Goal: Information Seeking & Learning: Learn about a topic

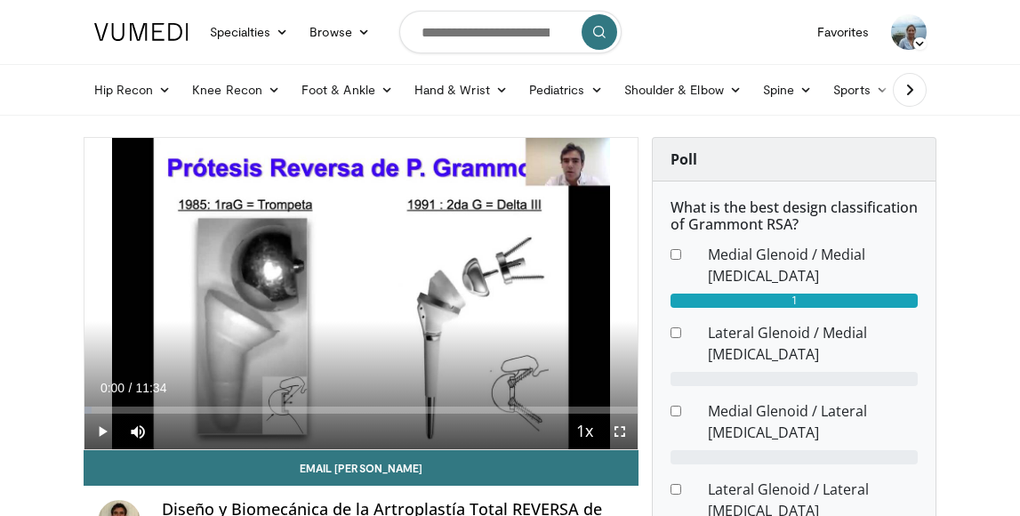
click at [614, 430] on span "Video Player" at bounding box center [620, 432] width 36 height 36
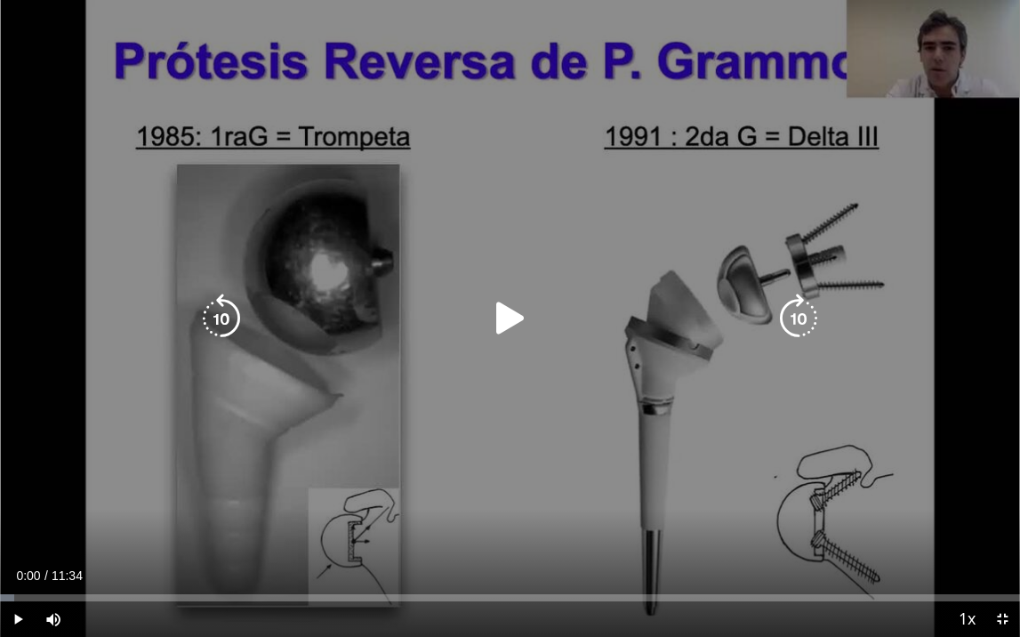
click at [505, 325] on icon "Video Player" at bounding box center [511, 318] width 50 height 50
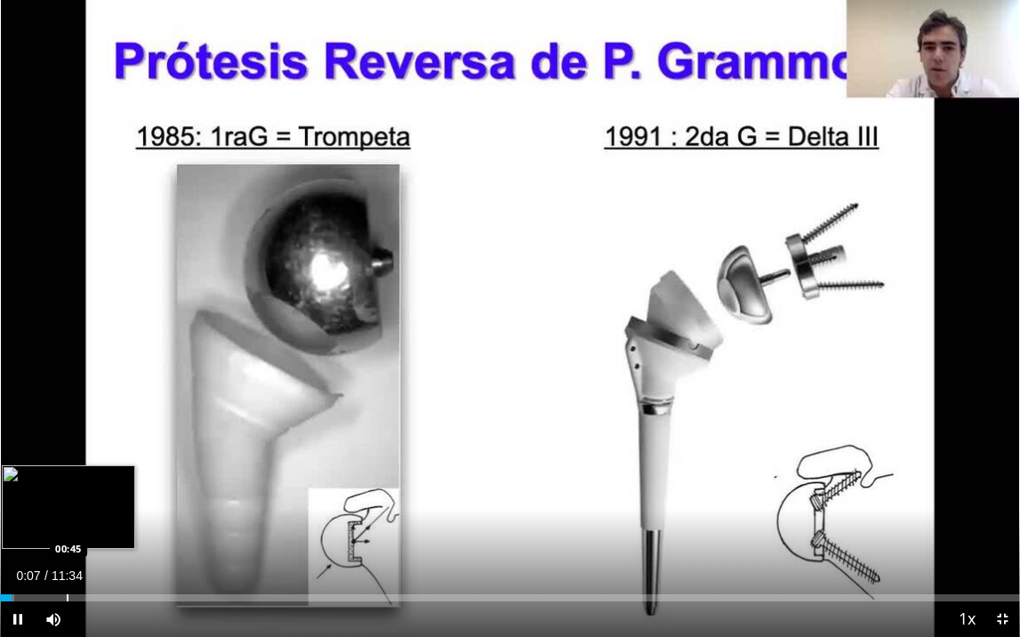
click at [67, 515] on div "Progress Bar" at bounding box center [68, 597] width 2 height 7
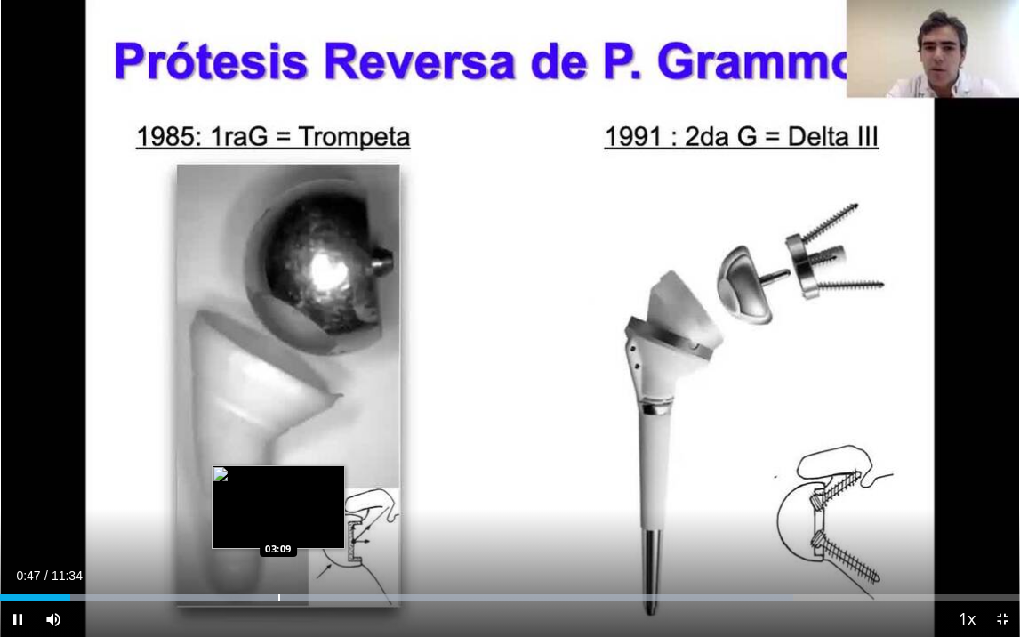
click at [278, 515] on div "Progress Bar" at bounding box center [279, 597] width 2 height 7
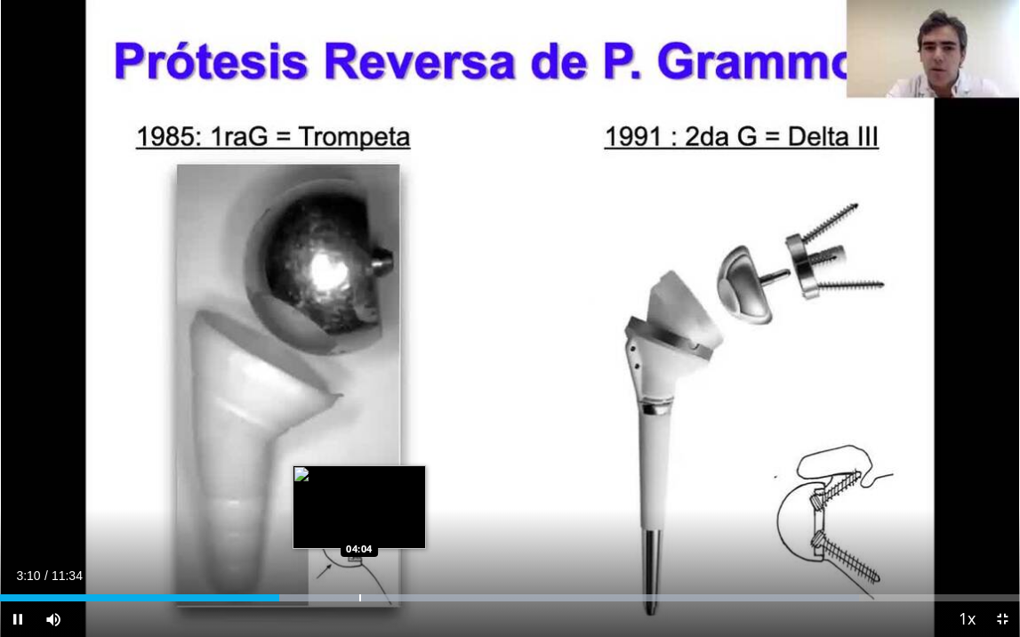
click at [359, 515] on div "Progress Bar" at bounding box center [360, 597] width 2 height 7
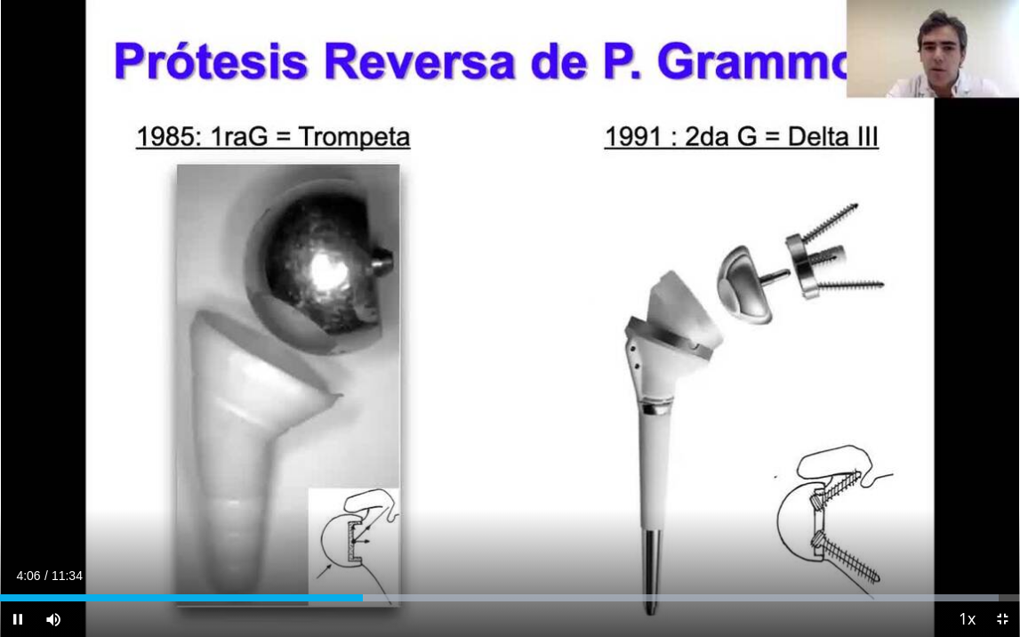
click at [1005, 515] on span "Video Player" at bounding box center [1002, 619] width 36 height 36
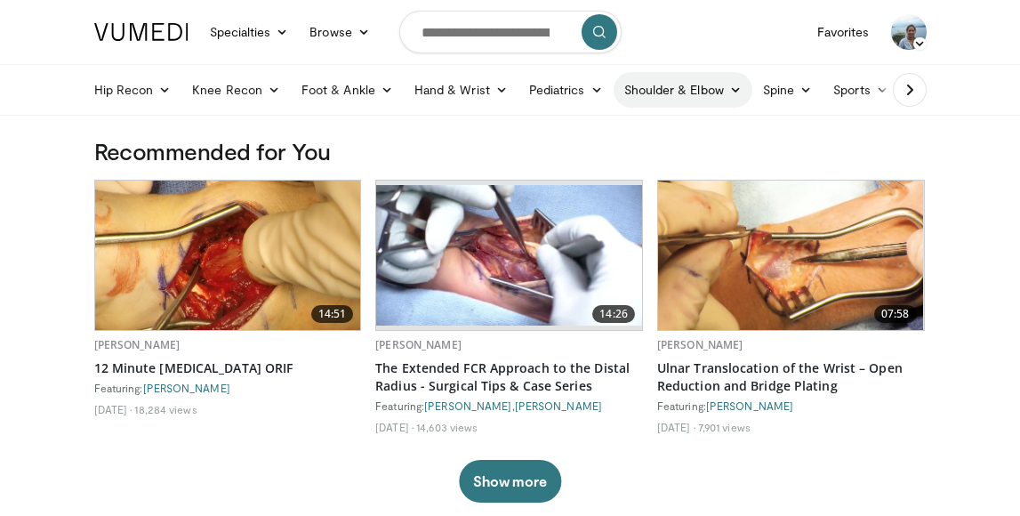
click at [689, 90] on link "Shoulder & Elbow" at bounding box center [683, 90] width 139 height 36
click at [593, 159] on link "Shoulder" at bounding box center [647, 160] width 212 height 28
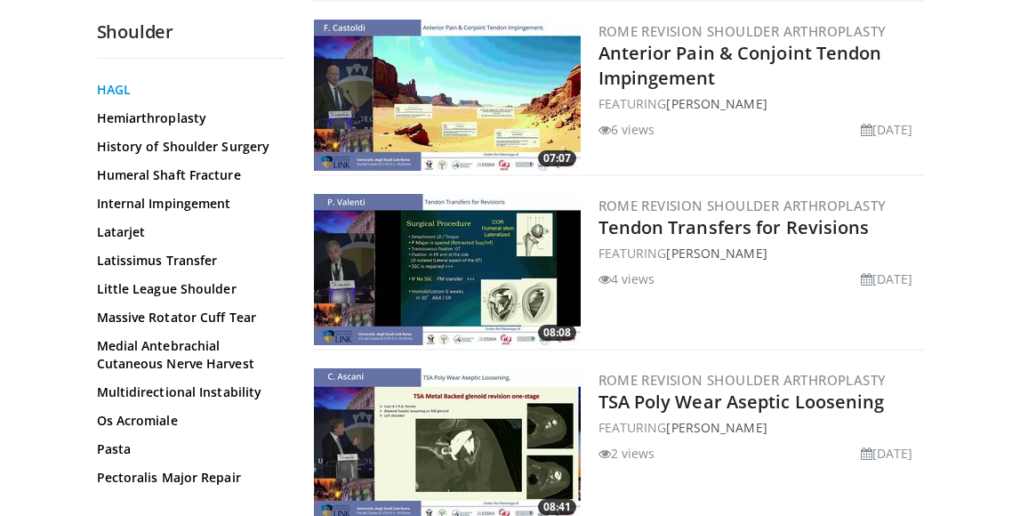
scroll to position [1021, 0]
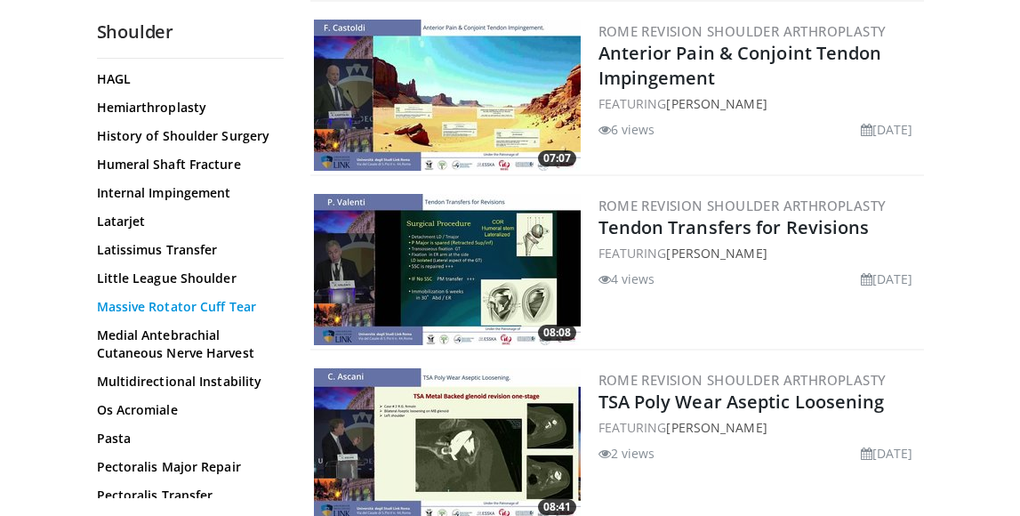
click at [143, 298] on link "Massive Rotator Cuff Tear" at bounding box center [186, 307] width 178 height 18
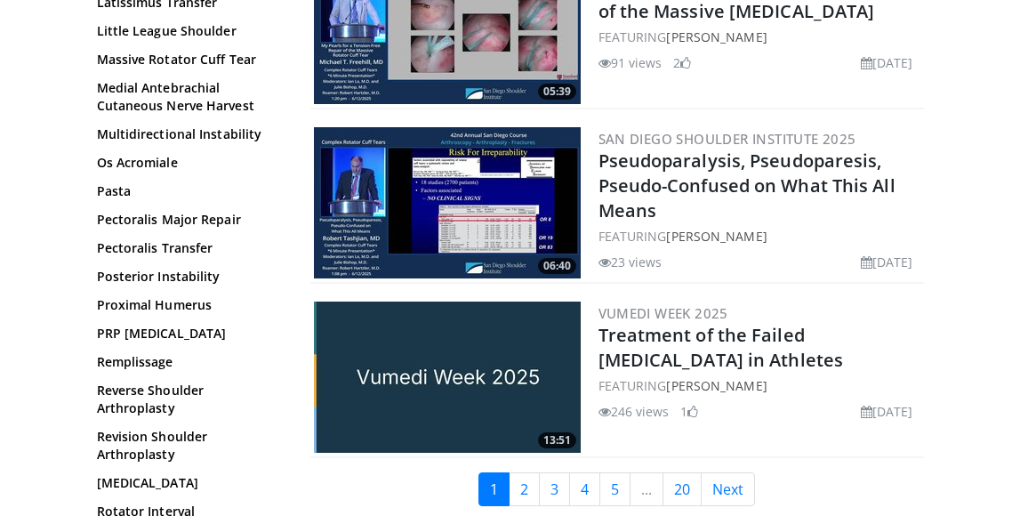
scroll to position [141, 0]
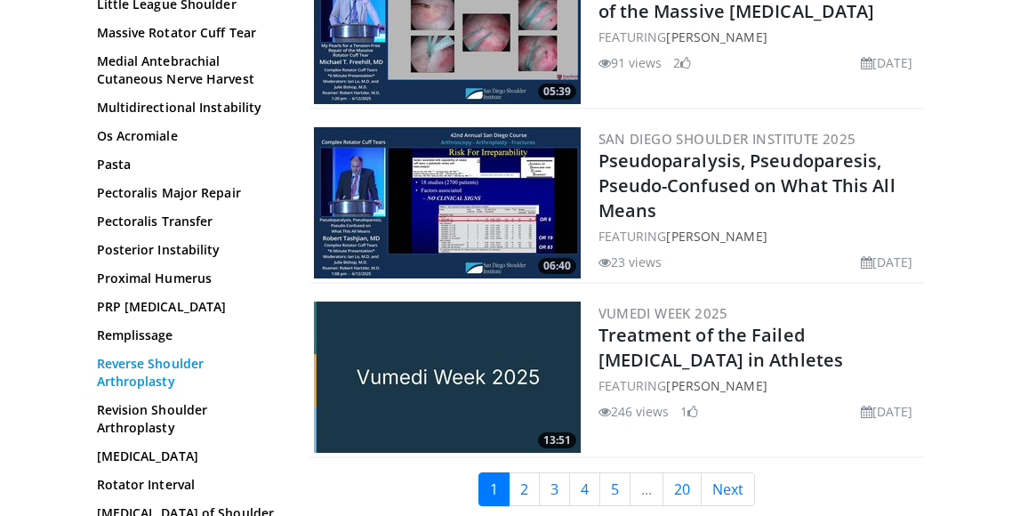
click at [165, 355] on link "Reverse Shoulder Arthroplasty" at bounding box center [186, 373] width 178 height 36
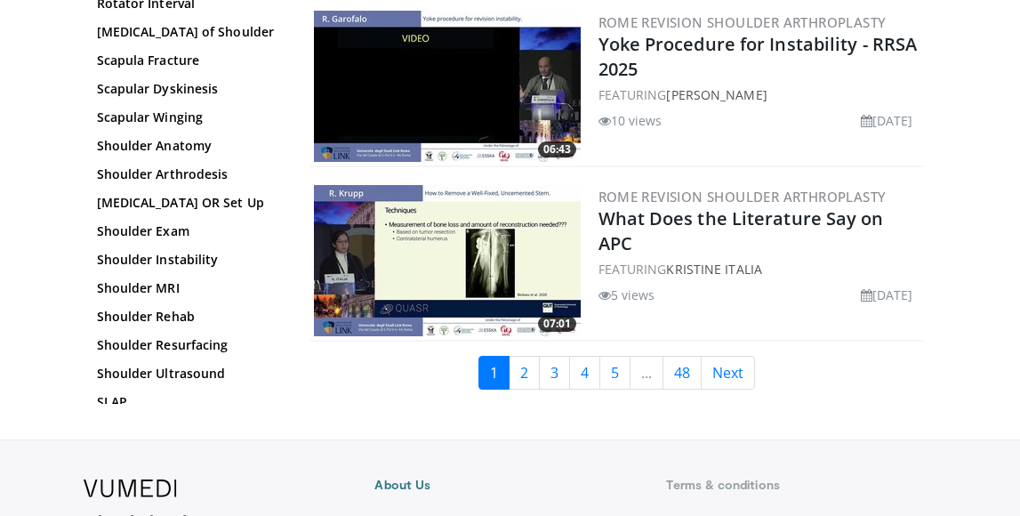
scroll to position [4202, 0]
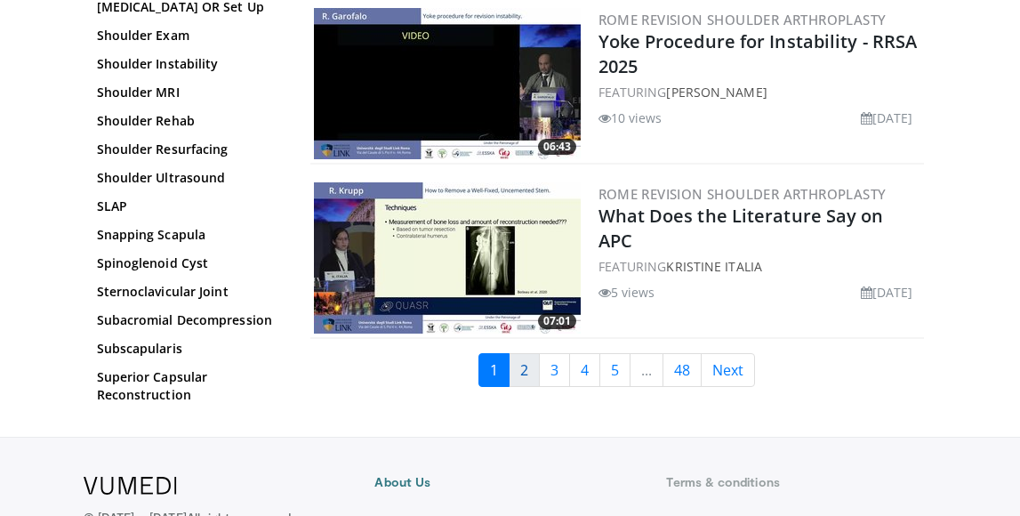
click at [525, 375] on link "2" at bounding box center [524, 370] width 31 height 34
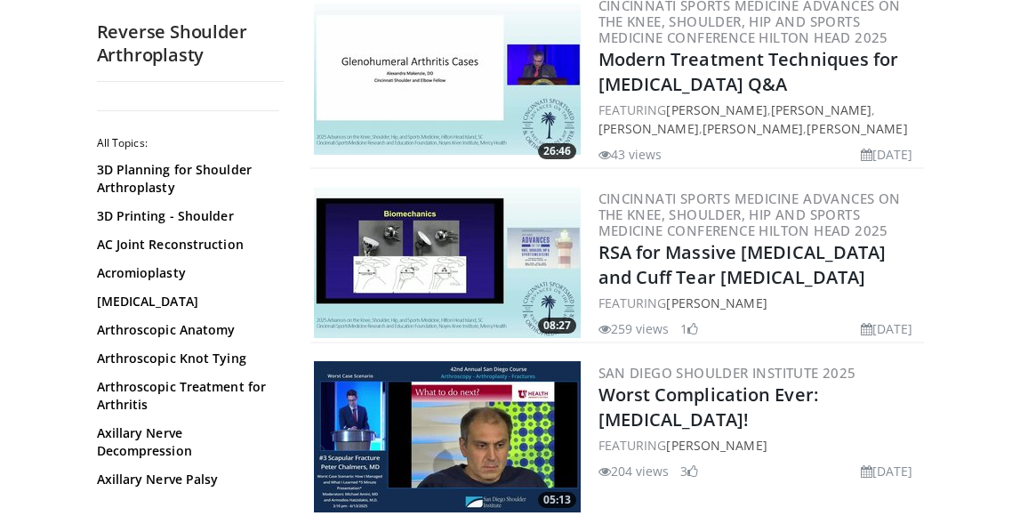
scroll to position [4408, 0]
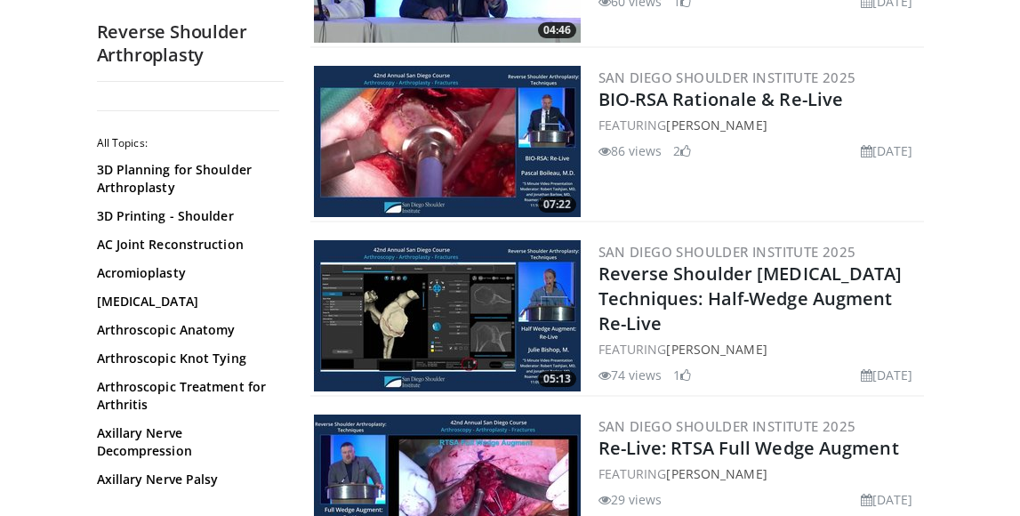
scroll to position [310, 0]
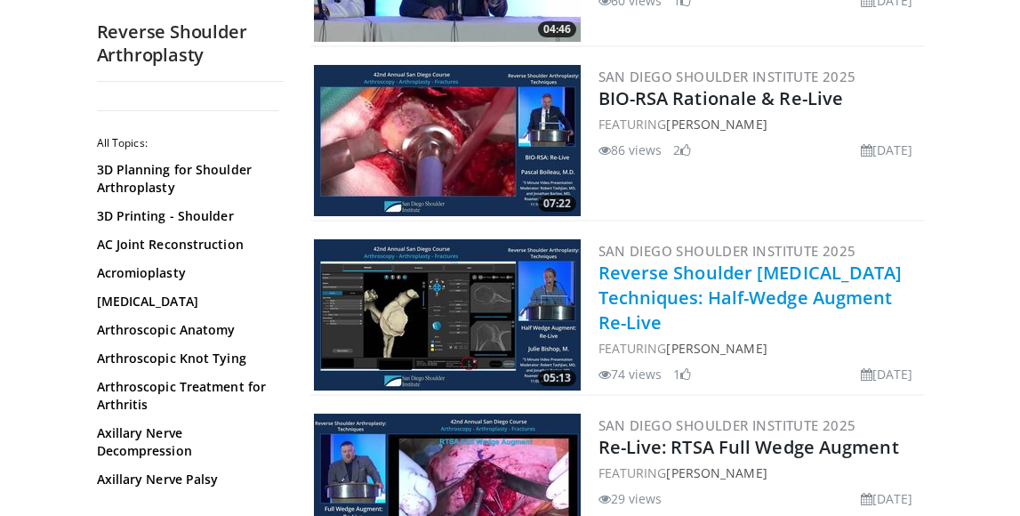
click at [779, 293] on link "Reverse Shoulder Arthroplasty Techniques: Half-Wedge Augment Re-Live" at bounding box center [751, 298] width 304 height 74
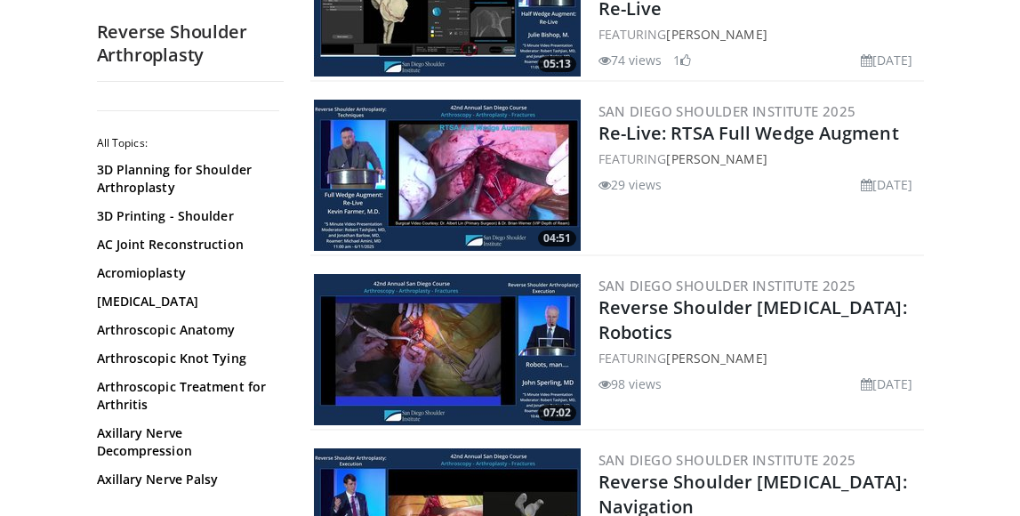
scroll to position [618, 0]
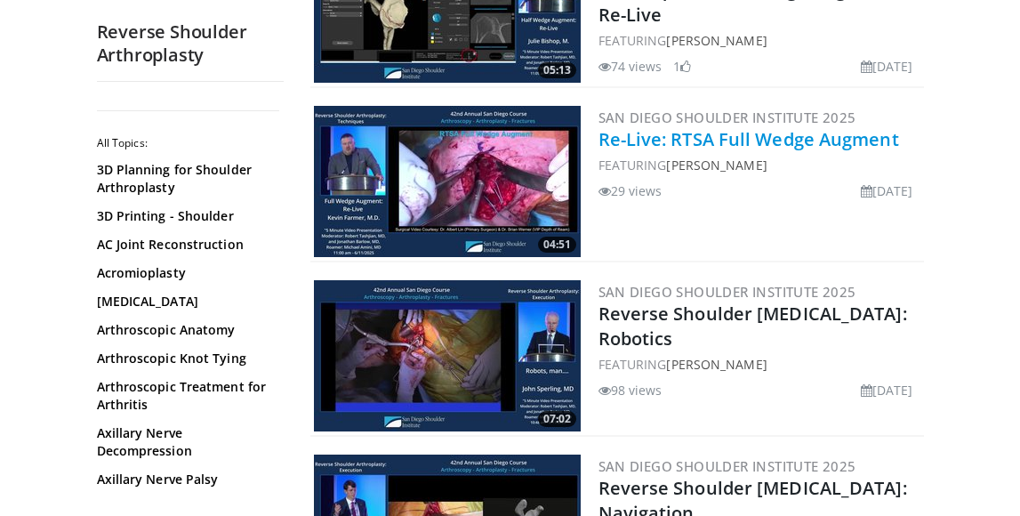
click at [854, 140] on link "Re-Live: RTSA Full Wedge Augment" at bounding box center [749, 139] width 301 height 24
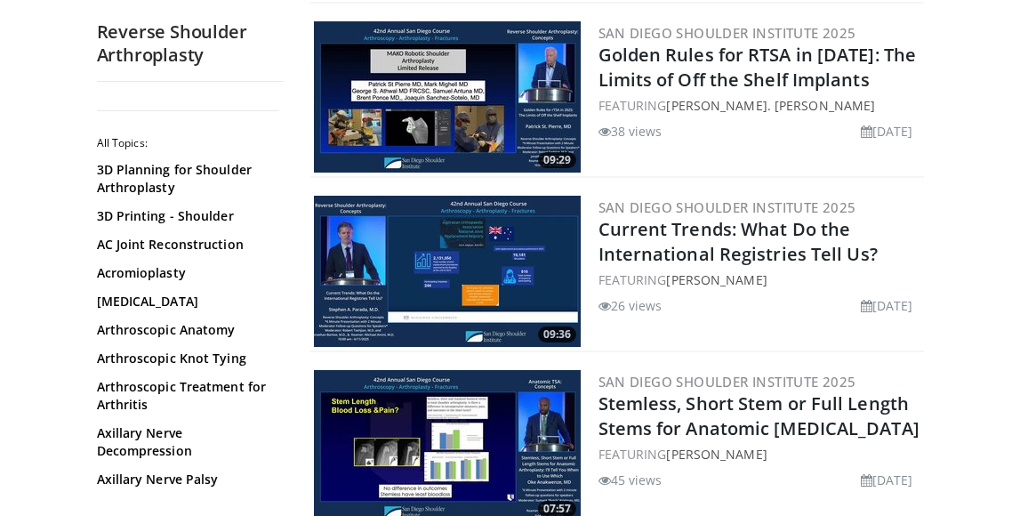
scroll to position [1229, 0]
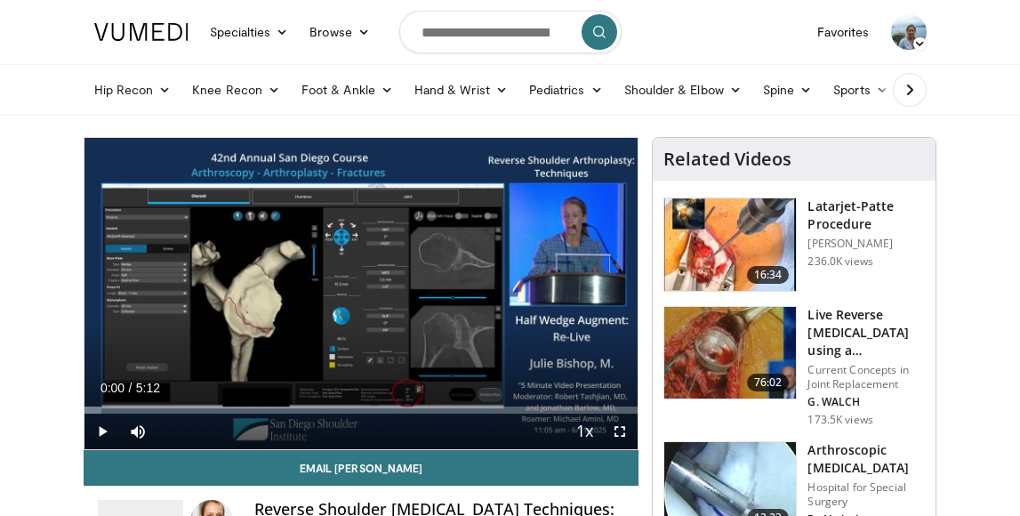
click at [621, 430] on span "Video Player" at bounding box center [620, 432] width 36 height 36
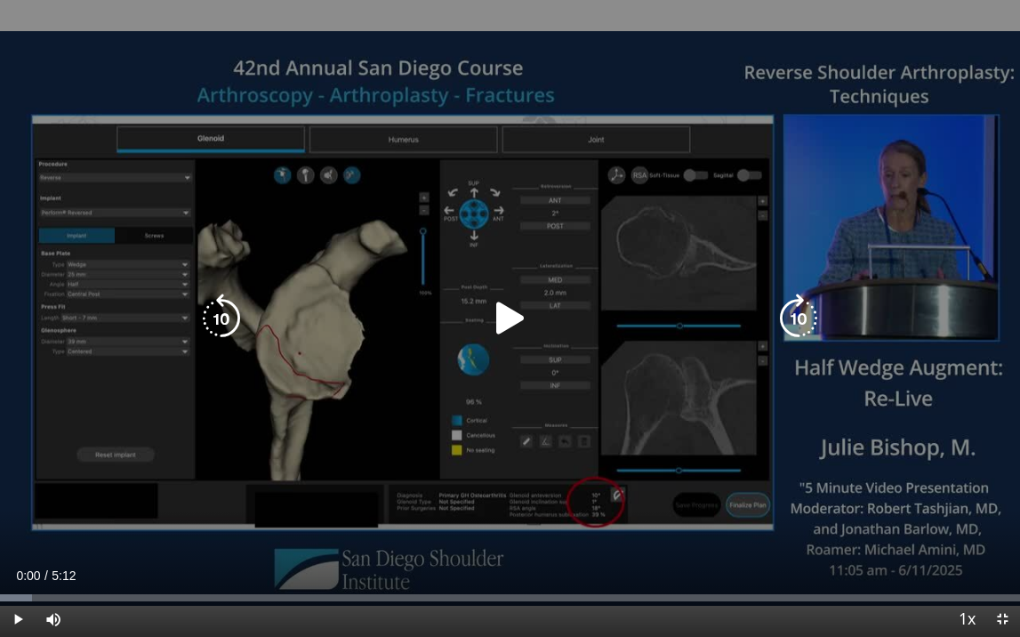
click at [518, 323] on icon "Video Player" at bounding box center [511, 318] width 50 height 50
click at [516, 326] on icon "Video Player" at bounding box center [511, 318] width 50 height 50
click at [497, 318] on icon "Video Player" at bounding box center [511, 318] width 50 height 50
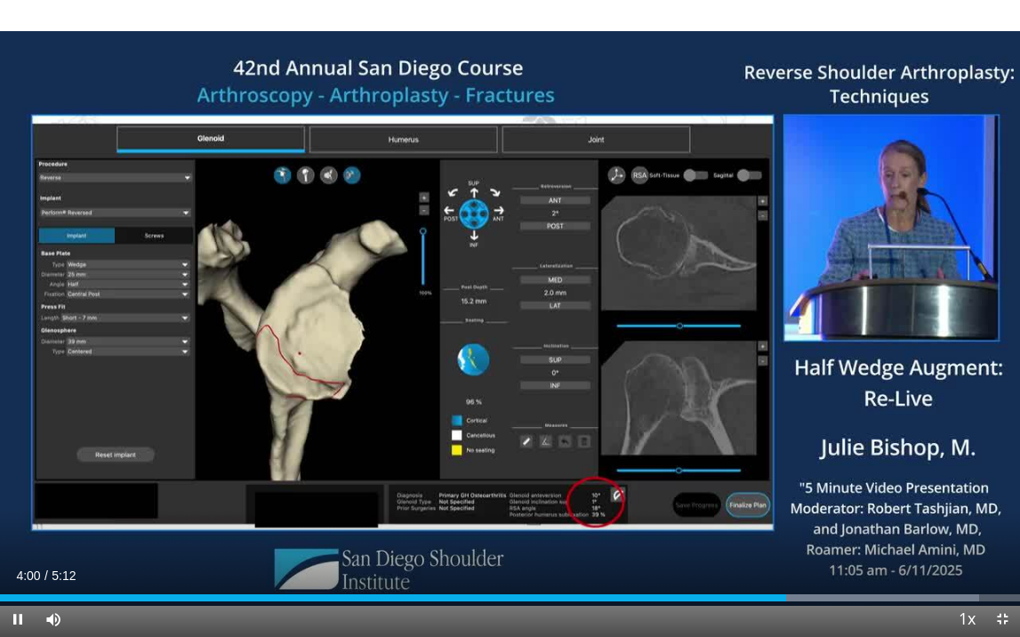
click at [999, 515] on span "Video Player" at bounding box center [1002, 619] width 36 height 36
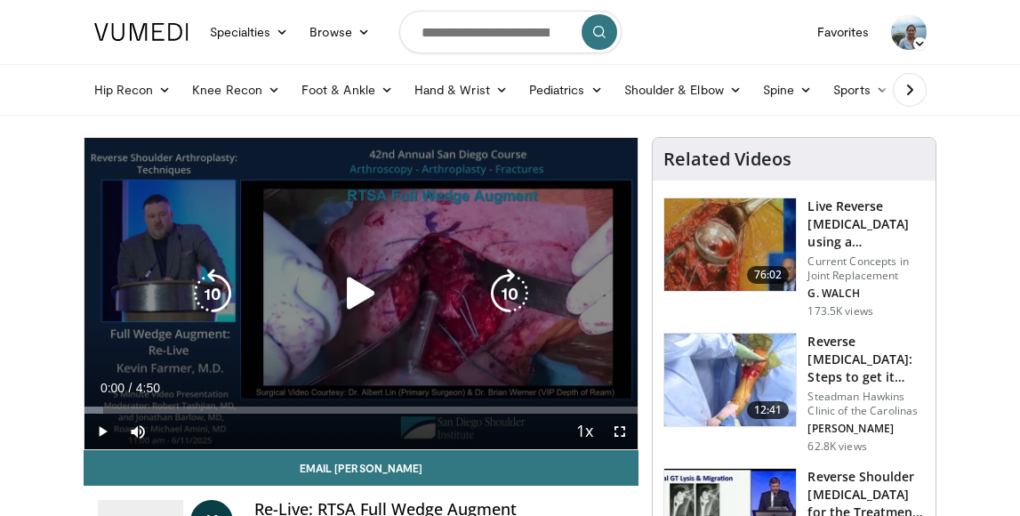
click at [360, 302] on icon "Video Player" at bounding box center [361, 294] width 50 height 50
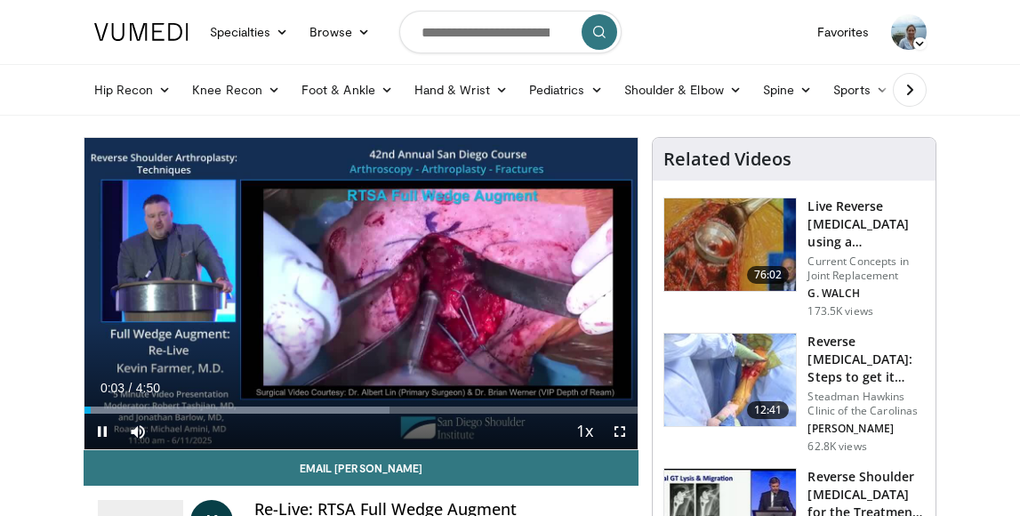
click at [622, 427] on span "Video Player" at bounding box center [620, 432] width 36 height 36
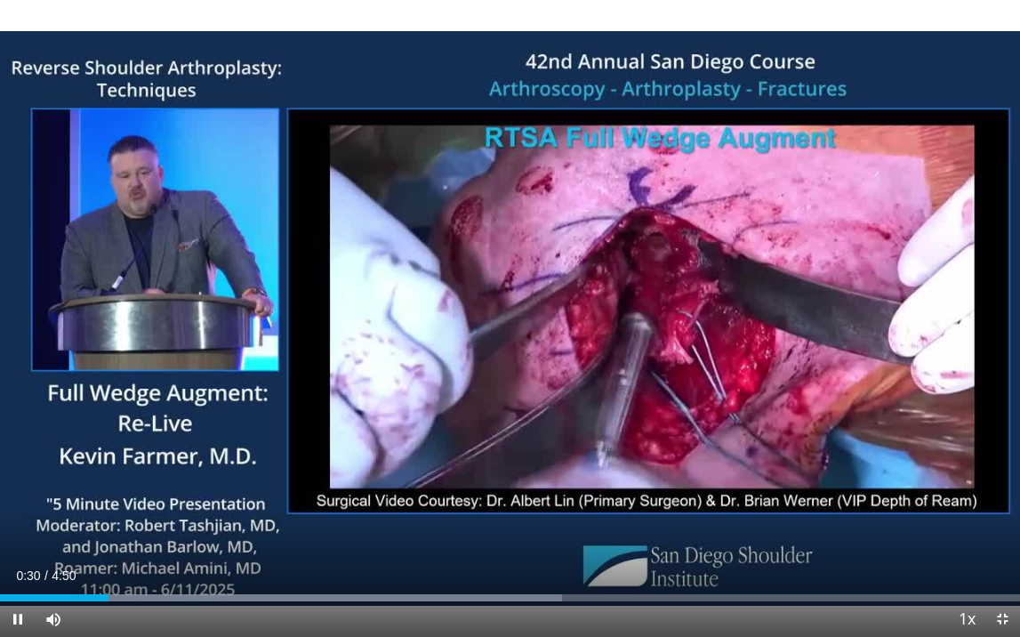
click at [1003, 515] on span "Video Player" at bounding box center [1002, 619] width 36 height 36
